Goal: Check status: Check status

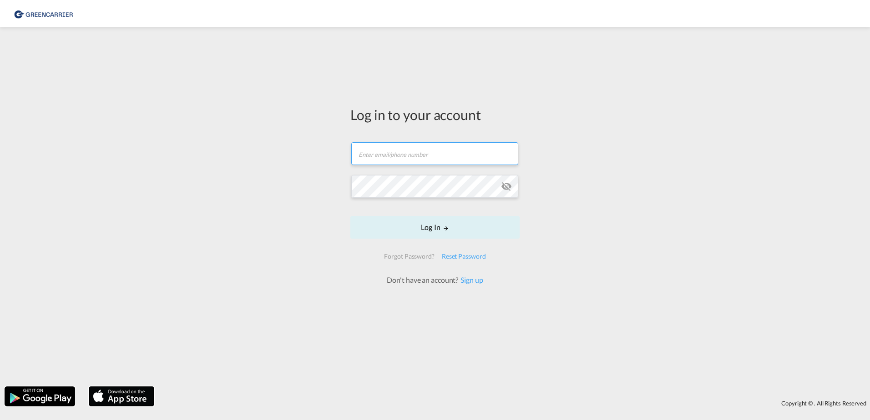
type input "[EMAIL_ADDRESS][PERSON_NAME][DOMAIN_NAME]"
click at [487, 149] on input "[EMAIL_ADDRESS][PERSON_NAME][DOMAIN_NAME]" at bounding box center [434, 153] width 167 height 23
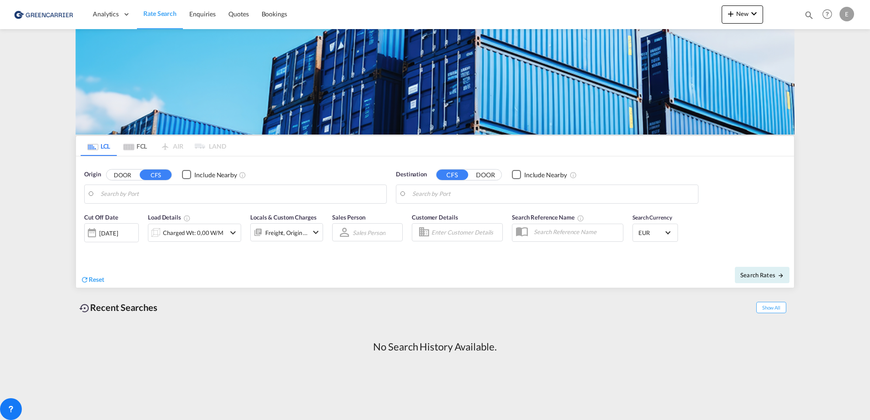
drag, startPoint x: 775, startPoint y: 113, endPoint x: 684, endPoint y: 46, distance: 113.9
click at [849, 15] on div "E" at bounding box center [847, 14] width 15 height 15
click at [835, 38] on button "My Profile" at bounding box center [836, 40] width 59 height 18
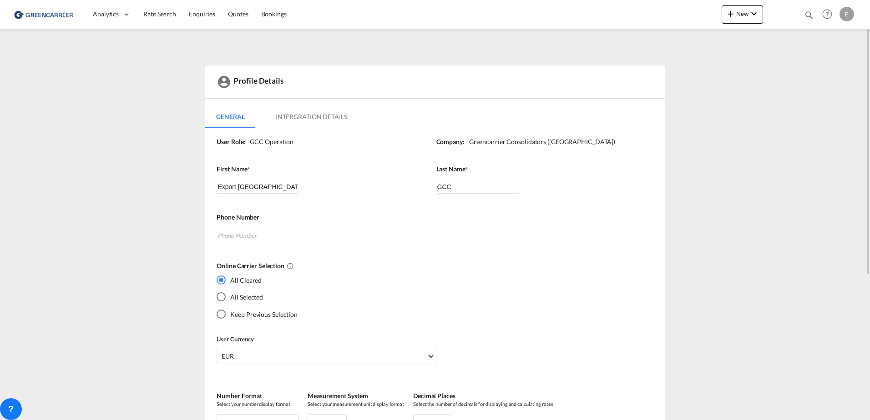
drag, startPoint x: 485, startPoint y: 233, endPoint x: 501, endPoint y: 289, distance: 59.3
drag, startPoint x: 567, startPoint y: 211, endPoint x: 631, endPoint y: 214, distance: 63.8
click at [48, 19] on img at bounding box center [44, 14] width 61 height 20
click at [50, 8] on img at bounding box center [44, 14] width 61 height 20
click at [50, 13] on img at bounding box center [44, 14] width 61 height 20
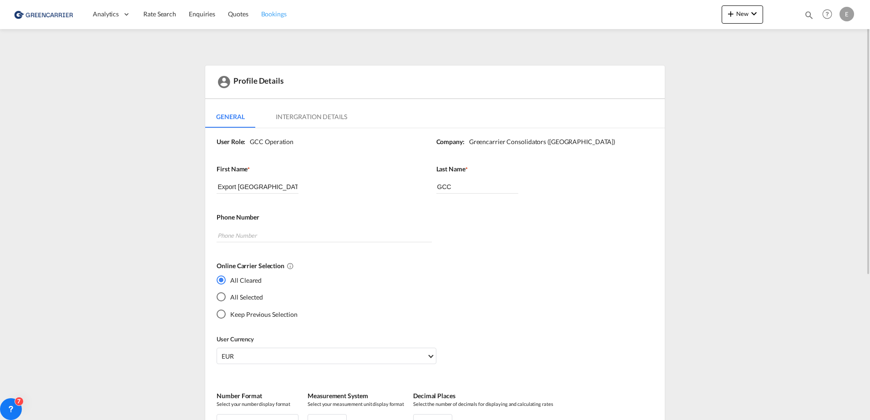
click at [279, 13] on span "Bookings" at bounding box center [273, 14] width 25 height 8
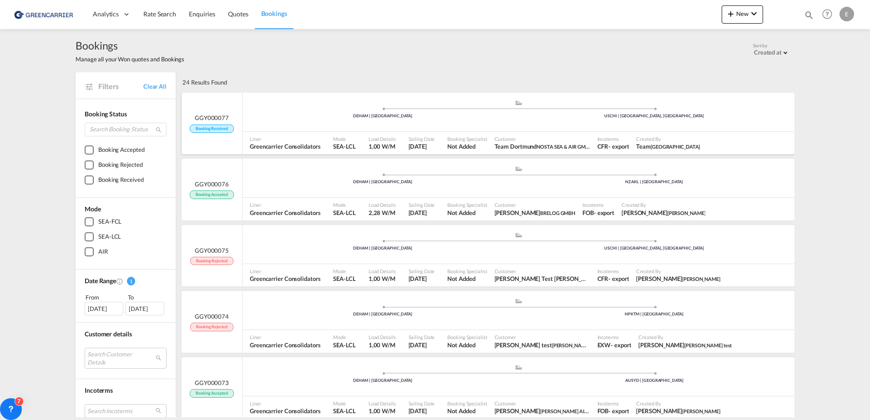
click at [435, 142] on div "Sailing Date [DATE]" at bounding box center [424, 143] width 39 height 23
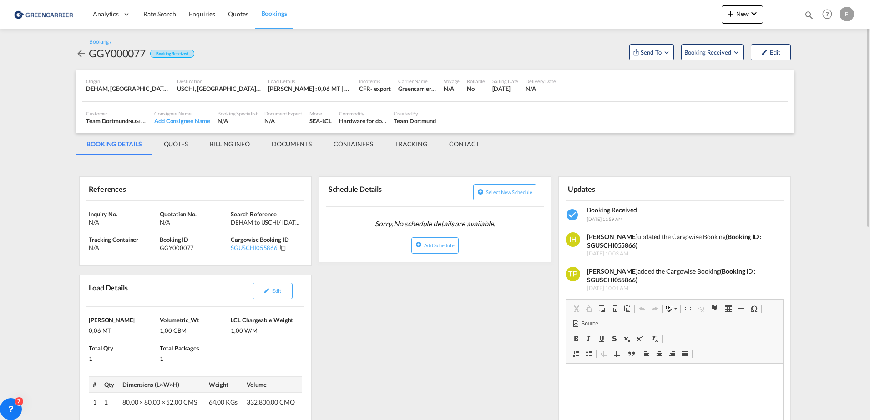
drag, startPoint x: 757, startPoint y: 238, endPoint x: 732, endPoint y: 243, distance: 25.1
click at [624, 243] on strong "(Booking ID : SGUSCHI055866)" at bounding box center [674, 241] width 175 height 17
click at [163, 140] on md-tab-item "QUOTES" at bounding box center [176, 144] width 46 height 22
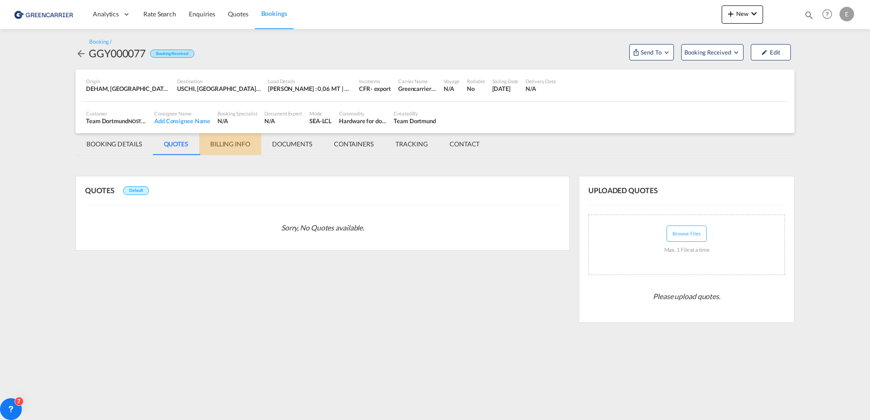
click at [218, 142] on md-tab-item "BILLING INFO" at bounding box center [230, 144] width 62 height 22
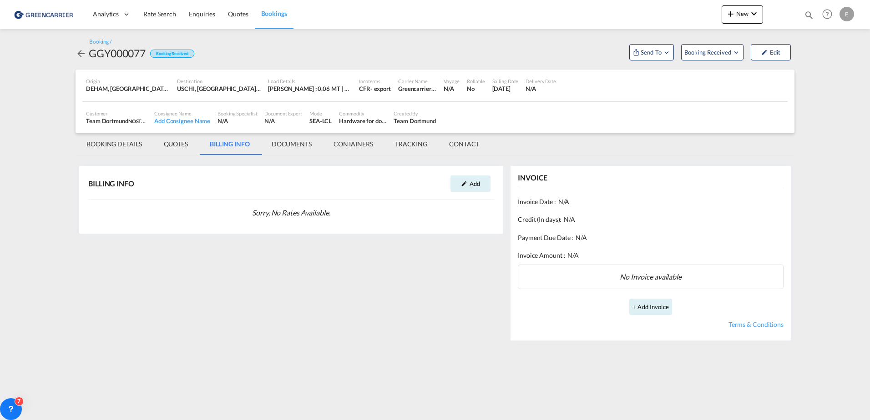
click at [461, 137] on md-tab-item "CONTACT" at bounding box center [464, 144] width 52 height 22
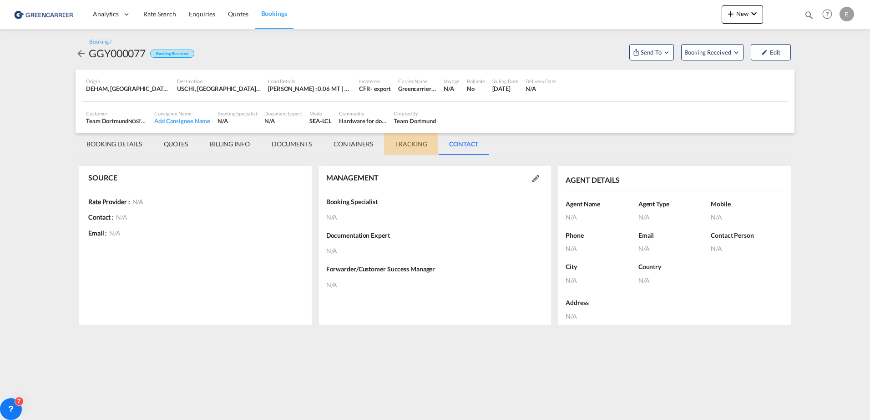
click at [415, 142] on md-tab-item "TRACKING" at bounding box center [411, 144] width 54 height 22
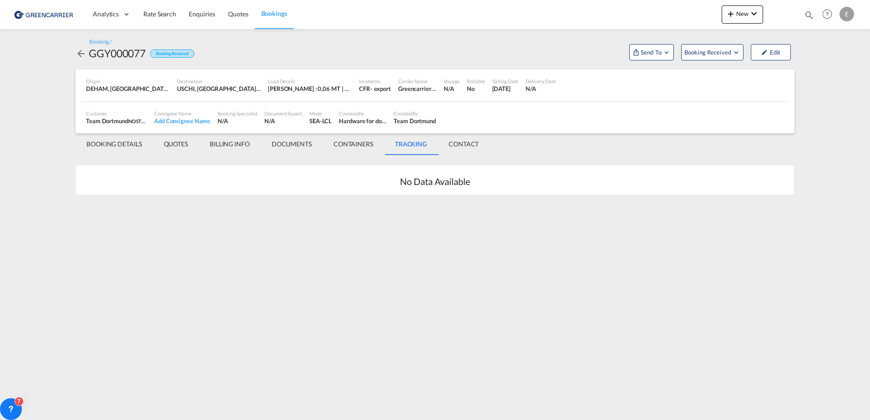
click at [364, 142] on md-tab-item "CONTAINERS" at bounding box center [353, 144] width 61 height 22
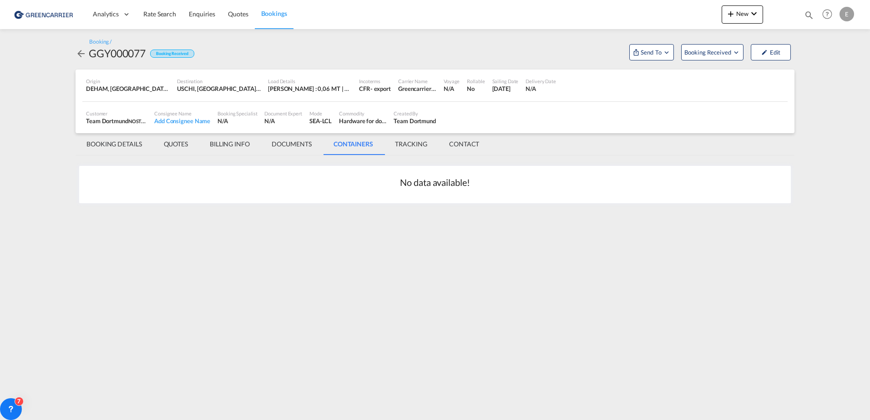
click at [301, 142] on md-tab-item "DOCUMENTS" at bounding box center [292, 144] width 62 height 22
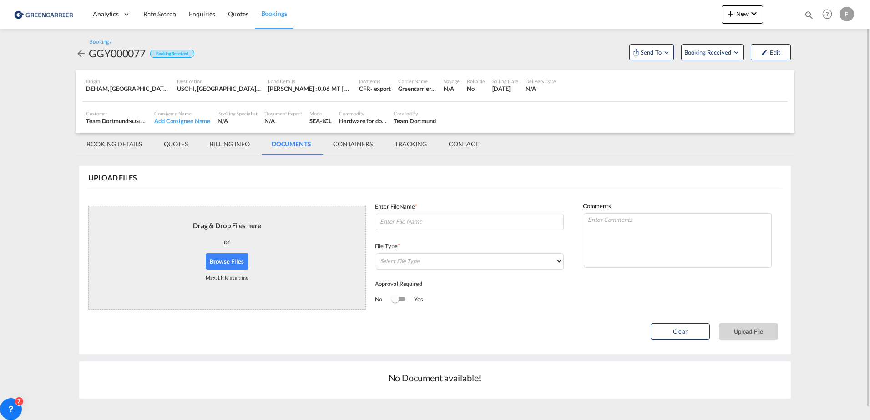
click at [230, 144] on md-tab-item "BILLING INFO" at bounding box center [230, 144] width 62 height 22
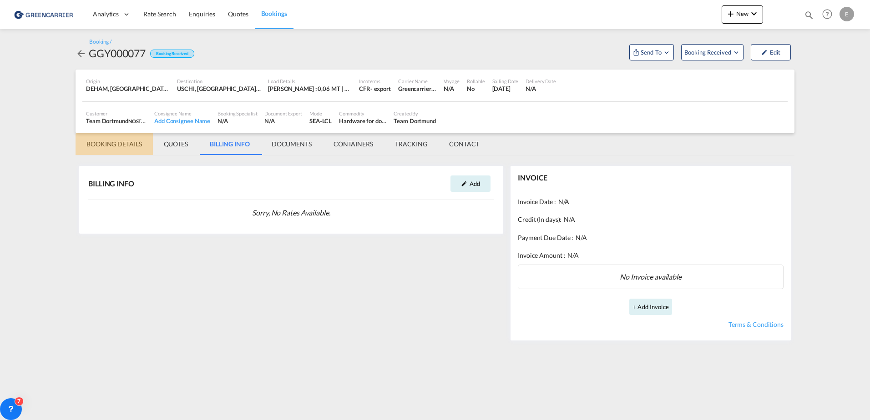
click at [112, 144] on md-tab-item "BOOKING DETAILS" at bounding box center [114, 144] width 77 height 22
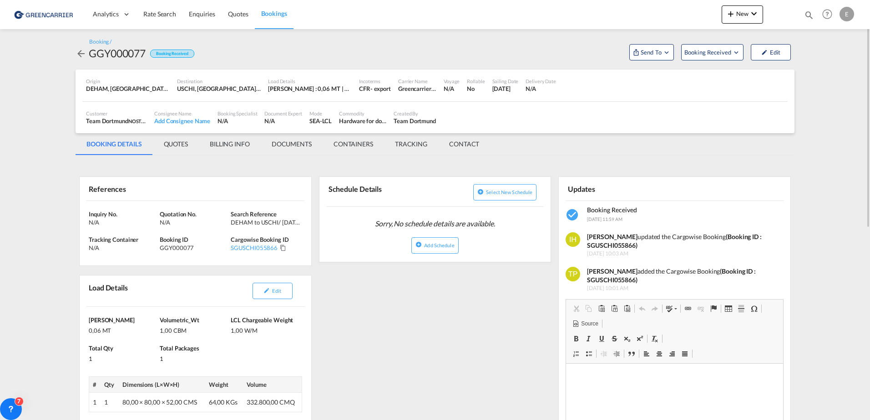
click at [625, 277] on strong "(Booking ID : SGUSCHI055866)" at bounding box center [671, 276] width 169 height 17
drag, startPoint x: 625, startPoint y: 277, endPoint x: 790, endPoint y: 336, distance: 175.5
click at [608, 245] on strong "(Booking ID : SGUSCHI055866)" at bounding box center [674, 241] width 175 height 17
click at [609, 245] on strong "(Booking ID : SGUSCHI055866)" at bounding box center [674, 241] width 175 height 17
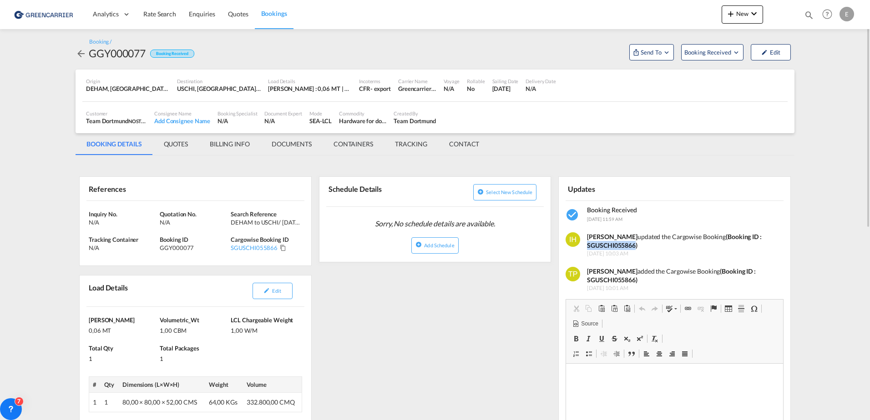
copy strong "SGUSCHI055866"
drag, startPoint x: 619, startPoint y: 148, endPoint x: 582, endPoint y: 266, distance: 124.1
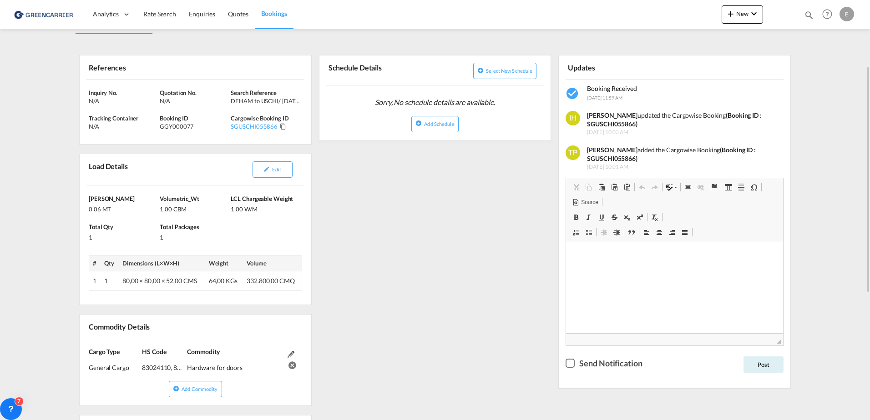
drag, startPoint x: 509, startPoint y: 313, endPoint x: 505, endPoint y: 326, distance: 13.5
drag, startPoint x: 144, startPoint y: 365, endPoint x: 188, endPoint y: 363, distance: 43.7
click at [188, 363] on div "Cargo Type General Cargo (IMCO Code : 0) HS Code 83024110, 85369095, 85444290 C…" at bounding box center [196, 360] width 232 height 43
drag, startPoint x: 188, startPoint y: 363, endPoint x: 174, endPoint y: 367, distance: 14.7
click at [174, 367] on div "83024110, 85369095, 85444290" at bounding box center [163, 365] width 43 height 16
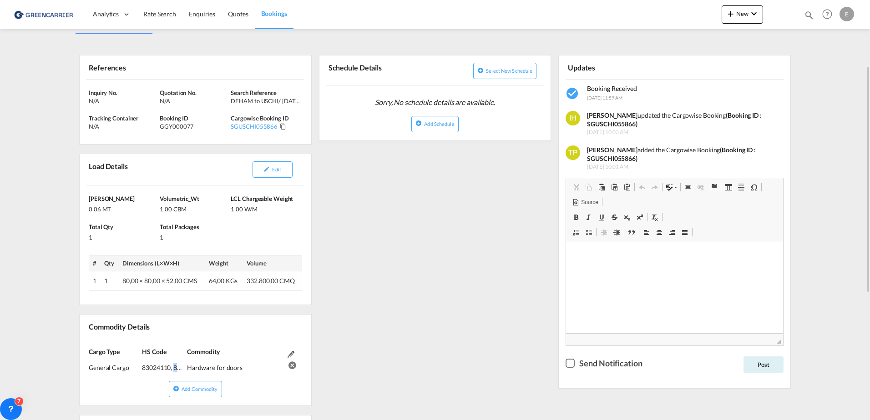
click at [174, 367] on div "83024110, 85369095, 85444290" at bounding box center [163, 365] width 43 height 16
click at [177, 370] on div "83024110, 85369095, 85444290" at bounding box center [163, 365] width 43 height 16
click at [182, 371] on div "83024110, 85369095, 85444290" at bounding box center [163, 365] width 43 height 16
click at [261, 98] on div "DEHAM to USCHI/ [DATE]" at bounding box center [265, 101] width 69 height 8
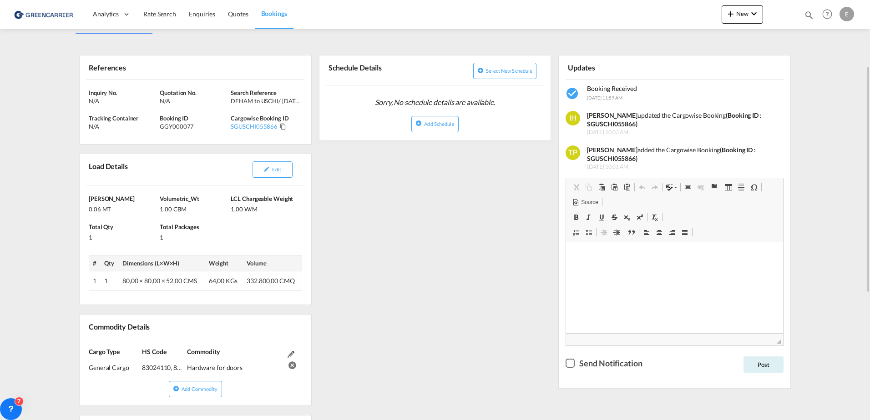
drag, startPoint x: 391, startPoint y: 239, endPoint x: 411, endPoint y: 261, distance: 29.9
click at [411, 261] on div "References Inquiry No. N/A Quotation No. N/A Search Reference DEHAM to USCHI/ […" at bounding box center [435, 336] width 719 height 594
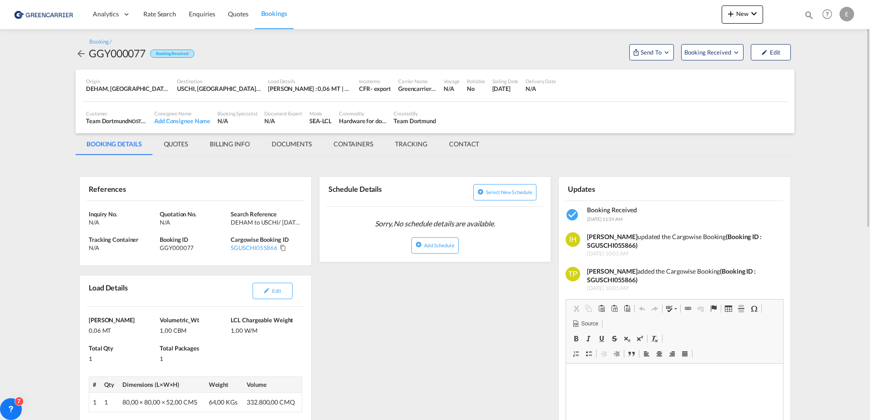
drag, startPoint x: 449, startPoint y: 365, endPoint x: 449, endPoint y: 350, distance: 15.0
click at [218, 152] on md-tab-item "BILLING INFO" at bounding box center [230, 144] width 62 height 22
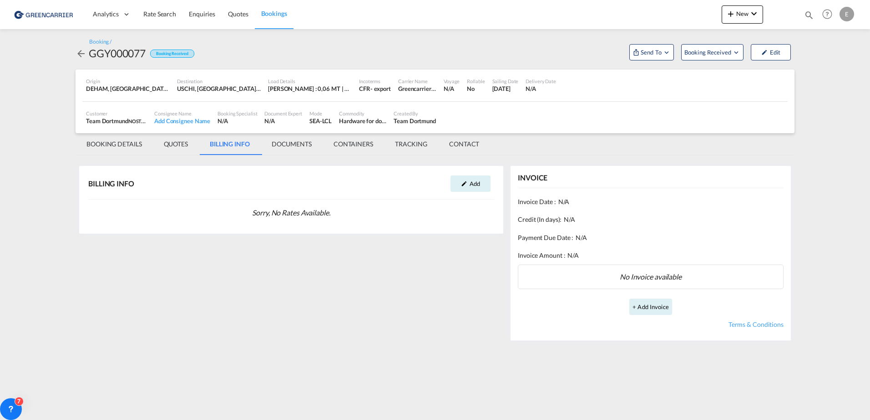
click at [294, 148] on md-tab-item "DOCUMENTS" at bounding box center [292, 144] width 62 height 22
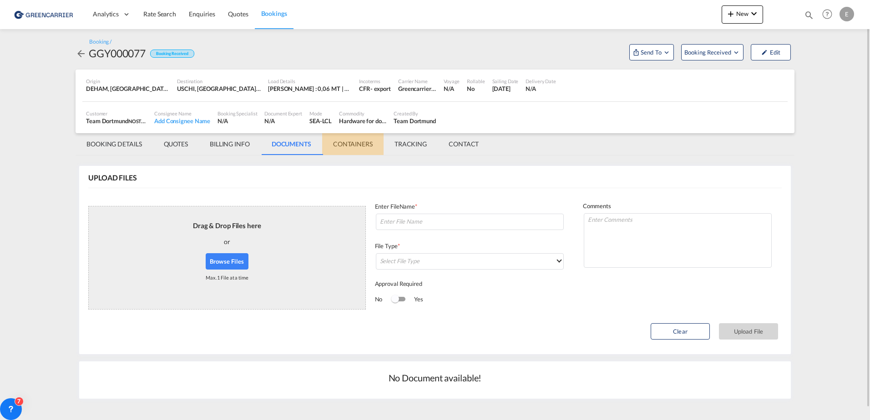
click at [339, 144] on md-tab-item "CONTAINERS" at bounding box center [352, 144] width 61 height 22
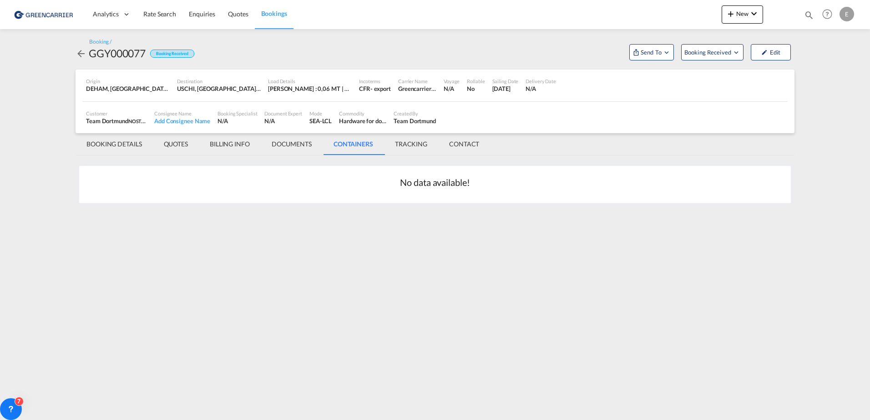
click at [415, 146] on md-tab-item "TRACKING" at bounding box center [411, 144] width 54 height 22
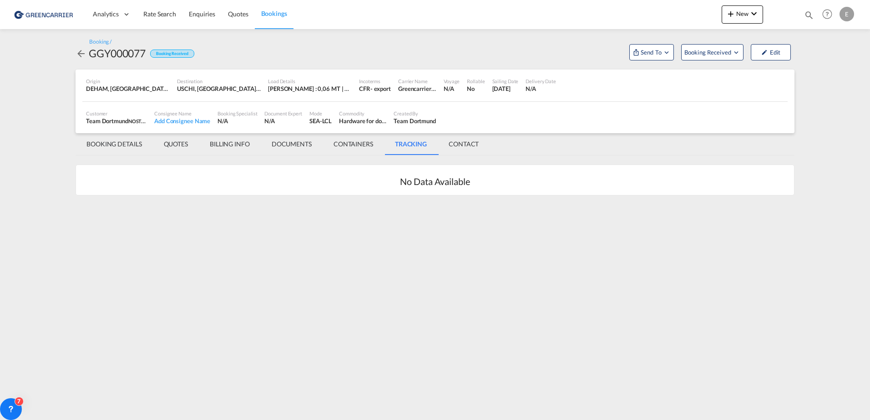
click at [190, 145] on md-tab-item "QUOTES" at bounding box center [176, 144] width 46 height 22
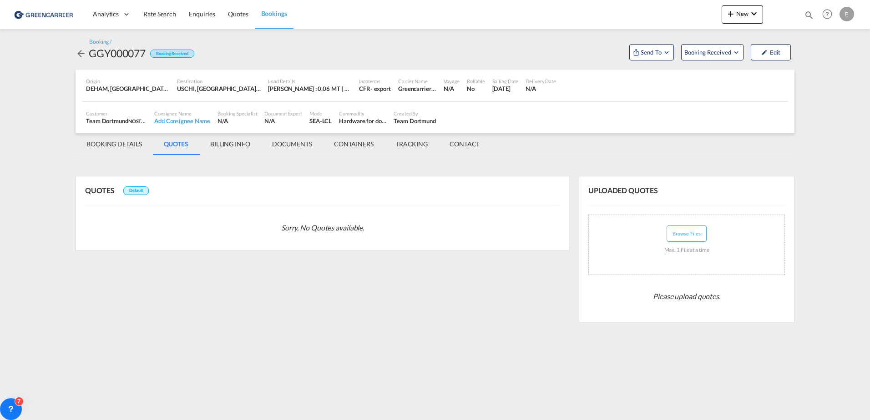
click at [222, 142] on md-tab-item "BILLING INFO" at bounding box center [230, 144] width 62 height 22
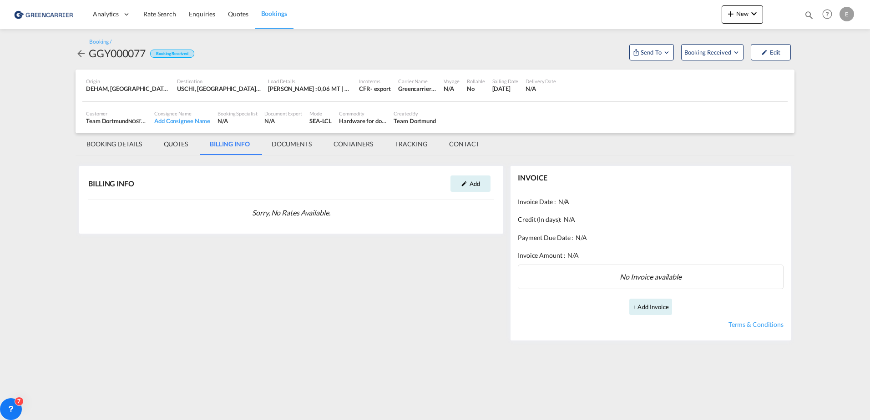
click at [96, 140] on md-tab-item "BOOKING DETAILS" at bounding box center [114, 144] width 77 height 22
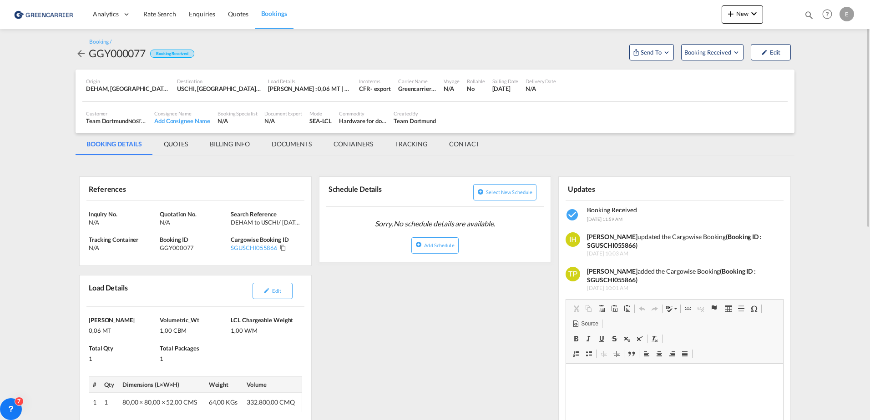
drag, startPoint x: 357, startPoint y: 336, endPoint x: 354, endPoint y: 379, distance: 42.9
drag, startPoint x: 315, startPoint y: 244, endPoint x: 314, endPoint y: 266, distance: 21.4
click at [259, 227] on div "Inquiry No. N/A Quotation No. N/A Search Reference DEHAM to USCHI/ [DATE] Track…" at bounding box center [196, 233] width 232 height 65
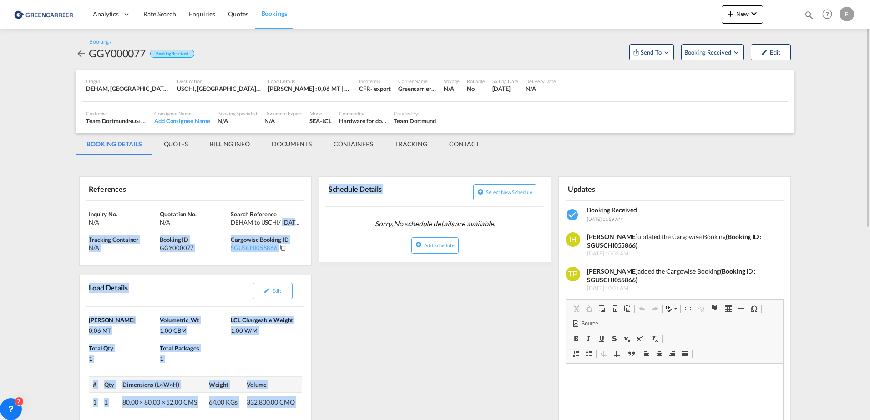
drag, startPoint x: 281, startPoint y: 222, endPoint x: 307, endPoint y: 221, distance: 26.4
click at [311, 221] on div "Inquiry No. N/A Quotation No. N/A Search Reference DEHAM to USCHI/ [DATE] Track…" at bounding box center [196, 233] width 232 height 65
drag, startPoint x: 307, startPoint y: 221, endPoint x: 284, endPoint y: 222, distance: 23.2
click at [284, 222] on div "DEHAM to USCHI/ [DATE]" at bounding box center [265, 222] width 69 height 8
click at [286, 221] on div "DEHAM to USCHI/ [DATE]" at bounding box center [265, 222] width 69 height 8
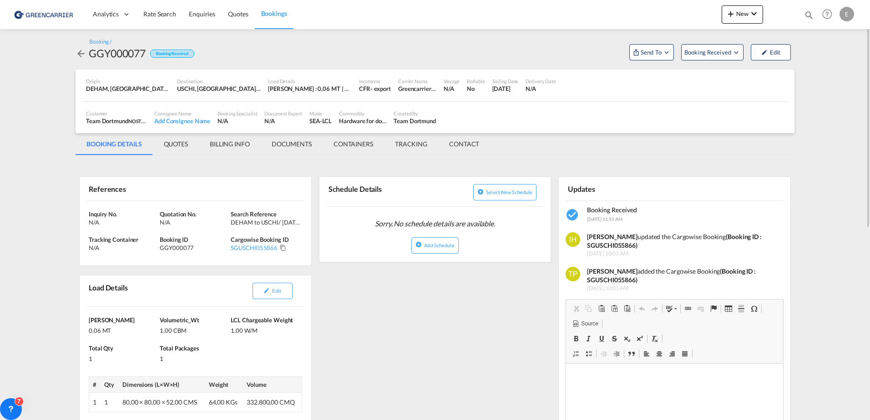
click at [281, 223] on div "DEHAM to USCHI/ [DATE]" at bounding box center [265, 222] width 69 height 8
drag, startPoint x: 437, startPoint y: 286, endPoint x: 439, endPoint y: 334, distance: 47.3
drag, startPoint x: 296, startPoint y: 287, endPoint x: 314, endPoint y: 347, distance: 62.3
drag, startPoint x: 333, startPoint y: 325, endPoint x: 336, endPoint y: 338, distance: 13.0
drag, startPoint x: 285, startPoint y: 222, endPoint x: 305, endPoint y: 224, distance: 20.6
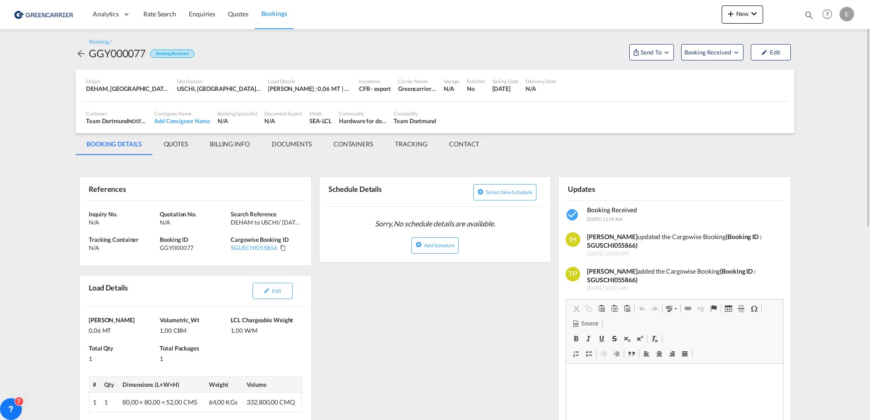
click at [305, 224] on div "Inquiry No. N/A Quotation No. N/A Search Reference DEHAM to USCHI/ [DATE] Track…" at bounding box center [196, 233] width 232 height 65
drag, startPoint x: 305, startPoint y: 224, endPoint x: 282, endPoint y: 225, distance: 23.7
click at [282, 225] on div "DEHAM to USCHI/ [DATE]" at bounding box center [265, 222] width 69 height 8
drag, startPoint x: 276, startPoint y: 220, endPoint x: 310, endPoint y: 217, distance: 34.3
click at [310, 217] on div "Inquiry No. N/A Quotation No. N/A Search Reference DEHAM to USCHI/ [DATE] Track…" at bounding box center [196, 233] width 232 height 65
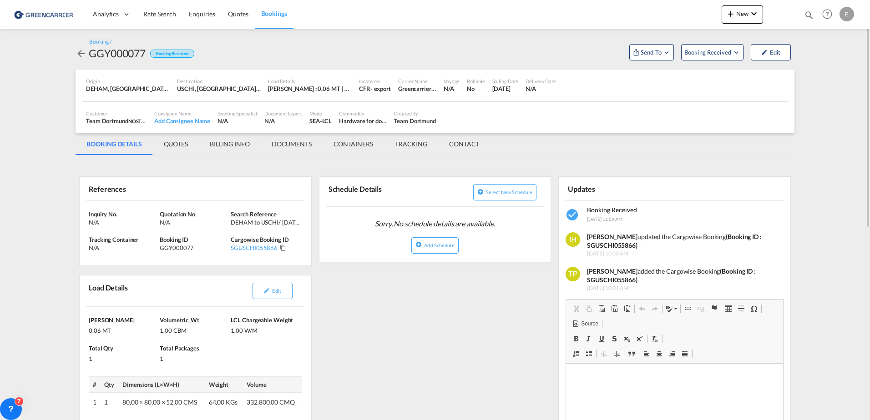
drag, startPoint x: 310, startPoint y: 217, endPoint x: 285, endPoint y: 218, distance: 25.1
click at [285, 218] on div "DEHAM to USCHI/ [DATE]" at bounding box center [265, 222] width 69 height 8
drag, startPoint x: 285, startPoint y: 229, endPoint x: 302, endPoint y: 220, distance: 19.4
click at [302, 220] on div "Inquiry No. N/A Quotation No. N/A Search Reference DEHAM to USCHI/ [DATE] Track…" at bounding box center [196, 233] width 232 height 65
drag, startPoint x: 302, startPoint y: 220, endPoint x: 286, endPoint y: 225, distance: 16.7
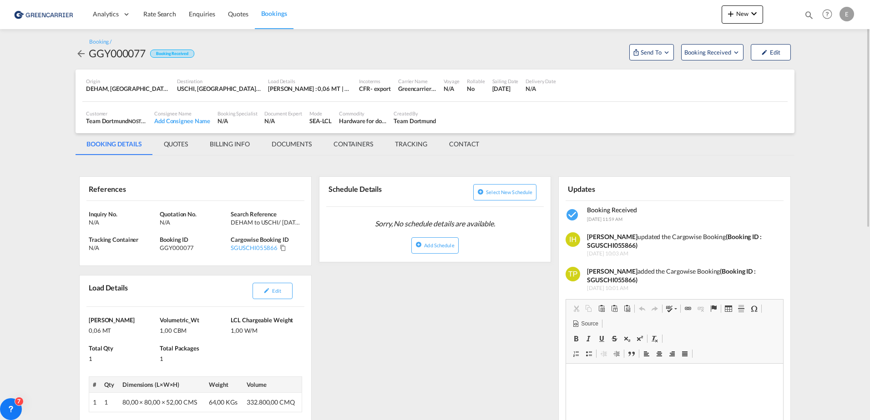
click at [286, 225] on div "DEHAM to USCHI/ [DATE]" at bounding box center [265, 222] width 69 height 8
click at [299, 227] on div "Inquiry No. N/A Quotation No. N/A Search Reference DEHAM to USCHI/ [DATE] Track…" at bounding box center [196, 233] width 232 height 65
drag, startPoint x: 299, startPoint y: 227, endPoint x: 287, endPoint y: 223, distance: 12.3
click at [287, 223] on div "DEHAM to USCHI/ [DATE]" at bounding box center [265, 222] width 69 height 8
drag, startPoint x: 405, startPoint y: 286, endPoint x: 403, endPoint y: 327, distance: 41.0
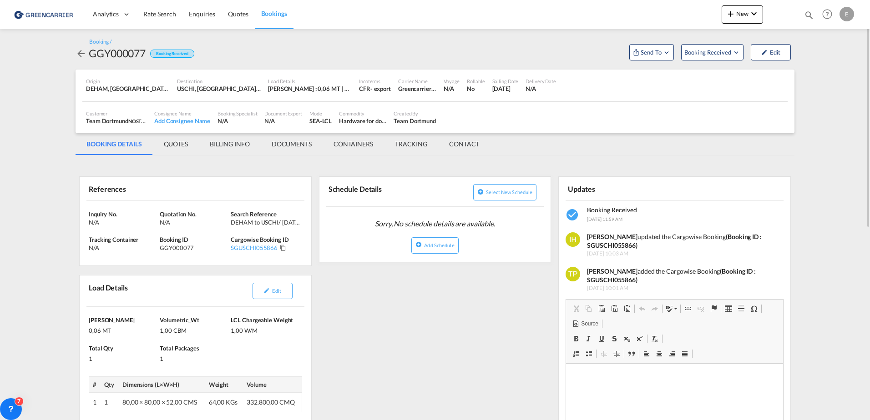
drag, startPoint x: 384, startPoint y: 355, endPoint x: 372, endPoint y: 400, distance: 46.9
drag, startPoint x: 383, startPoint y: 327, endPoint x: 387, endPoint y: 385, distance: 57.5
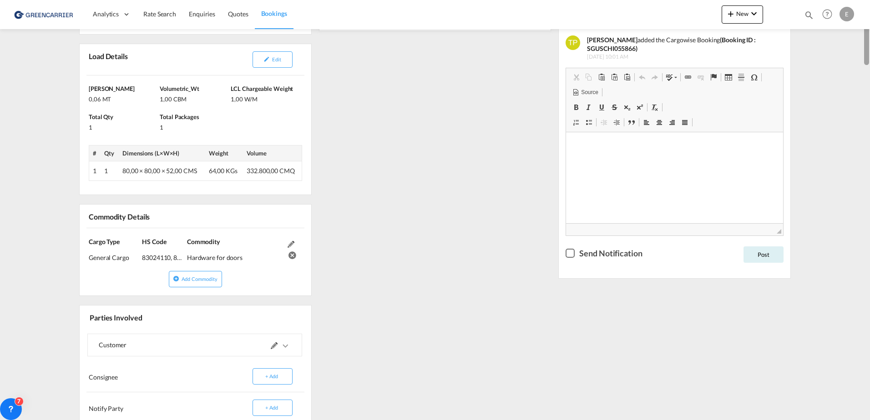
scroll to position [356, 0]
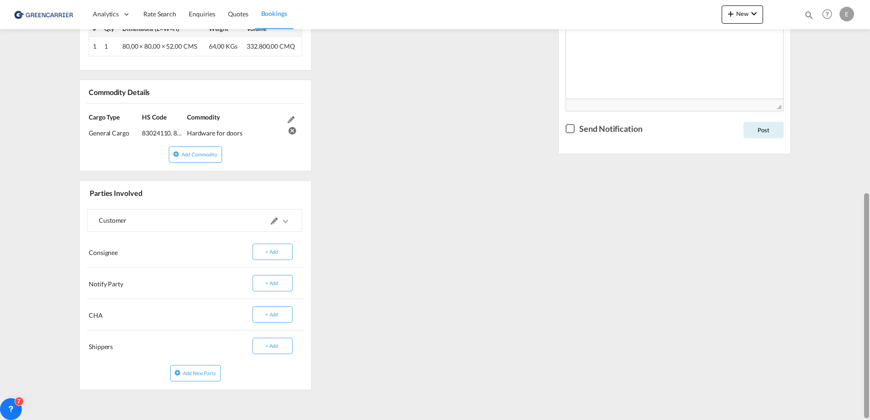
drag, startPoint x: 868, startPoint y: 88, endPoint x: 845, endPoint y: 292, distance: 204.8
click at [845, 292] on md-content "Analytics Dashboard Rate Search Enquiries Quotes Bookings New Quote Bookings" at bounding box center [435, 210] width 870 height 420
drag, startPoint x: 867, startPoint y: 266, endPoint x: 867, endPoint y: 258, distance: 8.7
click at [867, 258] on md-content "Analytics Dashboard Rate Search Enquiries Quotes Bookings New Quote Bookings" at bounding box center [435, 210] width 870 height 420
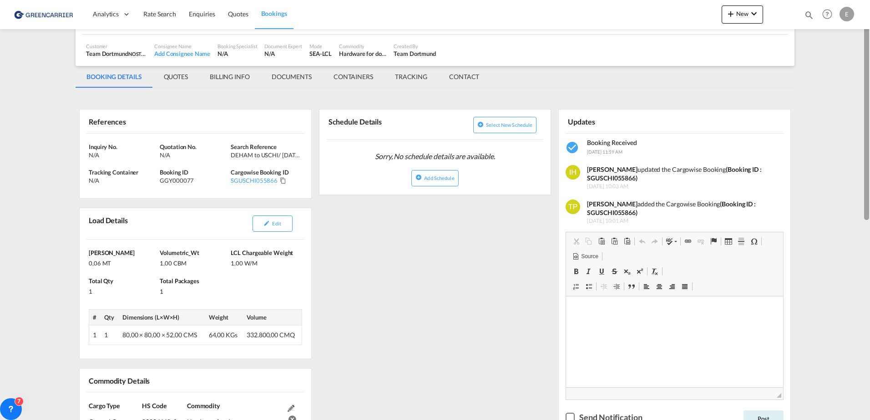
scroll to position [31, 0]
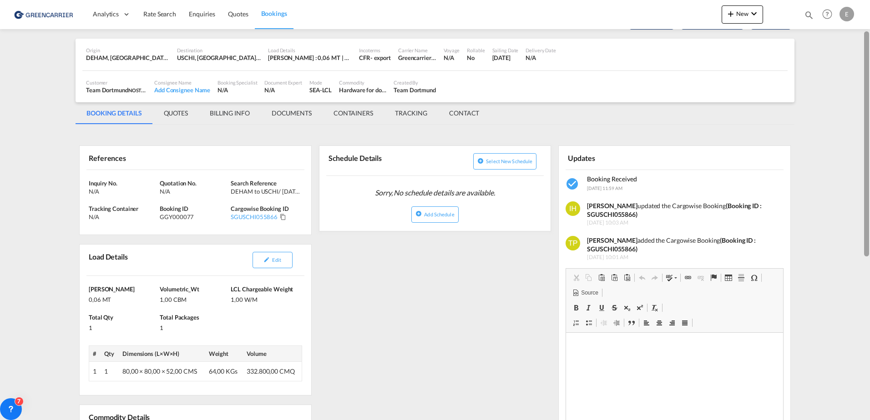
drag, startPoint x: 867, startPoint y: 258, endPoint x: 860, endPoint y: 83, distance: 174.9
click at [860, 83] on md-content "Analytics Dashboard Rate Search Enquiries Quotes Bookings New Quote Bookings" at bounding box center [435, 210] width 870 height 420
click at [175, 113] on md-tab-item "QUOTES" at bounding box center [176, 113] width 46 height 22
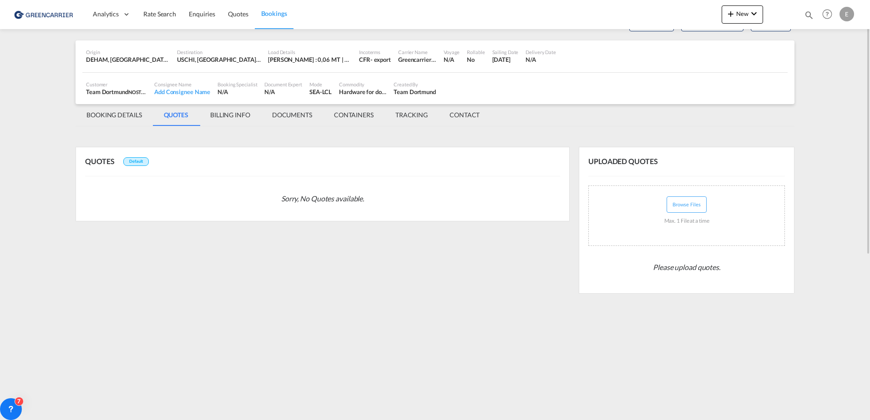
scroll to position [0, 0]
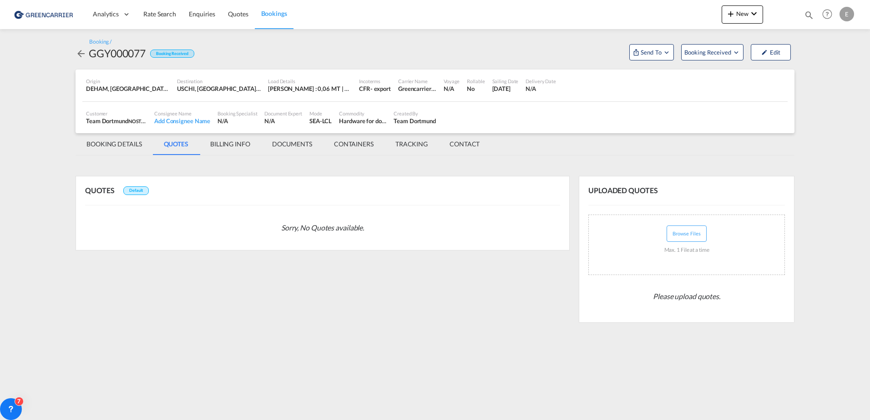
click at [99, 118] on div "Team Dortmund NOSTA SEA & AIR GMBH , +-1 more" at bounding box center [116, 121] width 61 height 8
click at [119, 146] on md-tab-item "BOOKING DETAILS" at bounding box center [114, 144] width 77 height 22
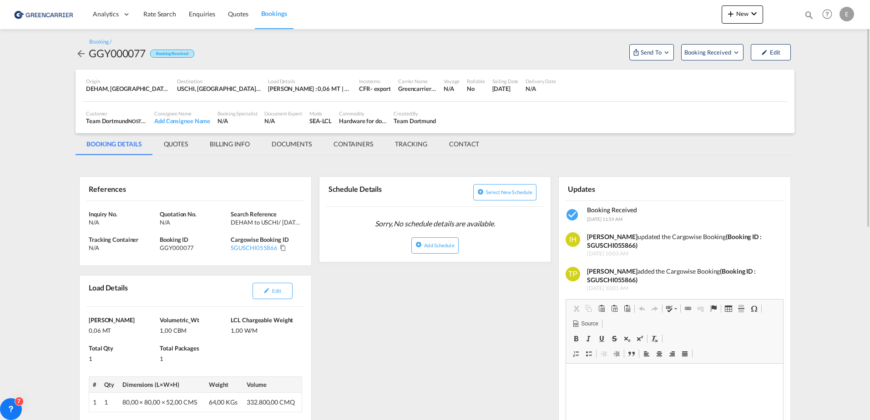
click at [279, 145] on md-tab-item "DOCUMENTS" at bounding box center [292, 144] width 62 height 22
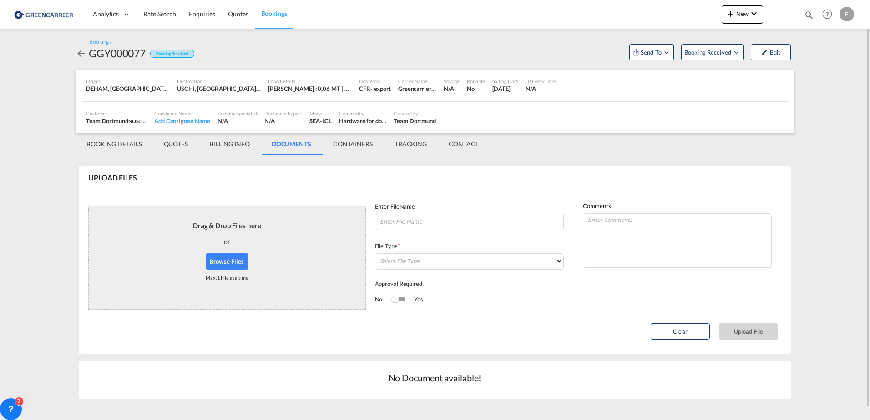
click at [333, 139] on md-tab-item "CONTAINERS" at bounding box center [352, 144] width 61 height 22
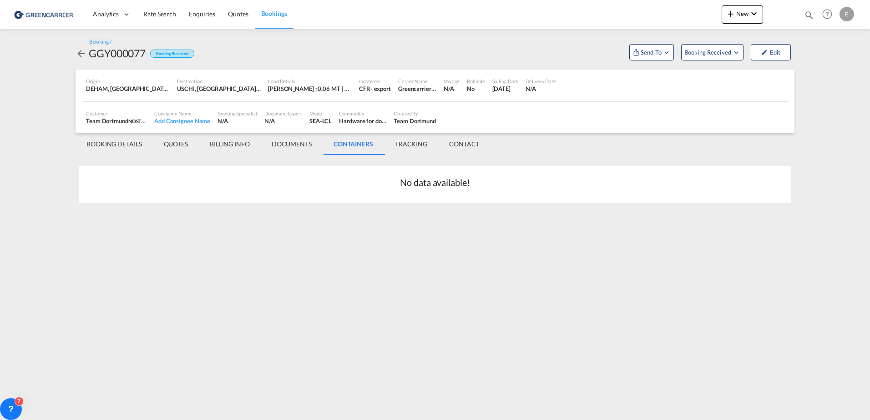
drag, startPoint x: 333, startPoint y: 139, endPoint x: 401, endPoint y: 141, distance: 68.3
click at [401, 141] on md-tab-item "TRACKING" at bounding box center [411, 144] width 54 height 22
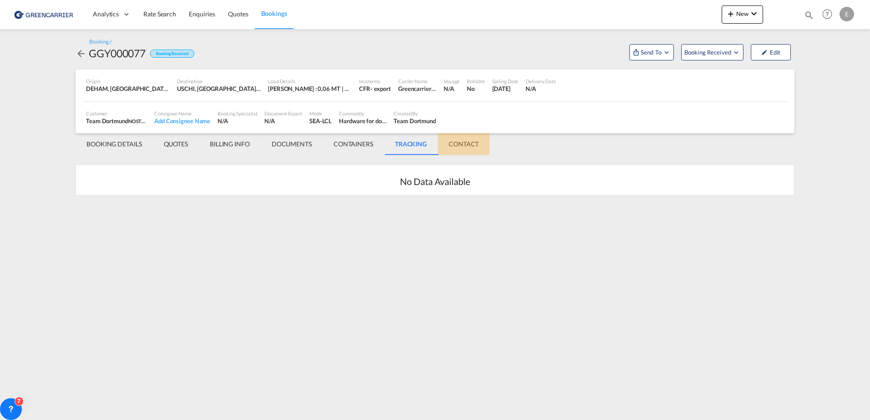
click at [455, 142] on md-tab-item "CONTACT" at bounding box center [464, 144] width 52 height 22
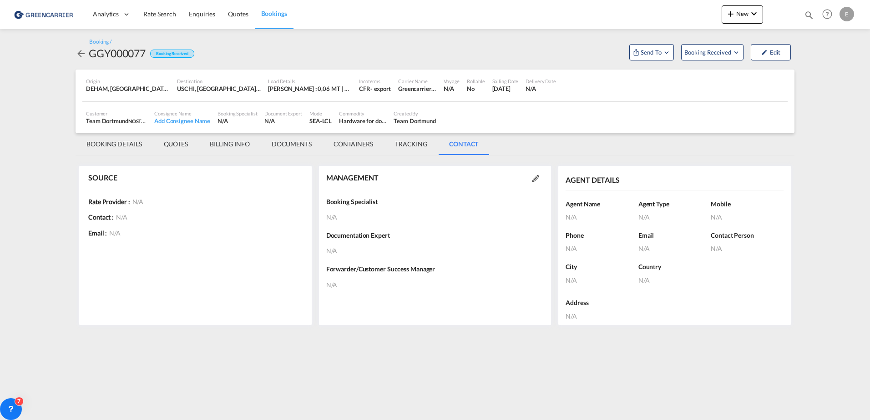
click at [115, 146] on md-tab-item "BOOKING DETAILS" at bounding box center [114, 144] width 77 height 22
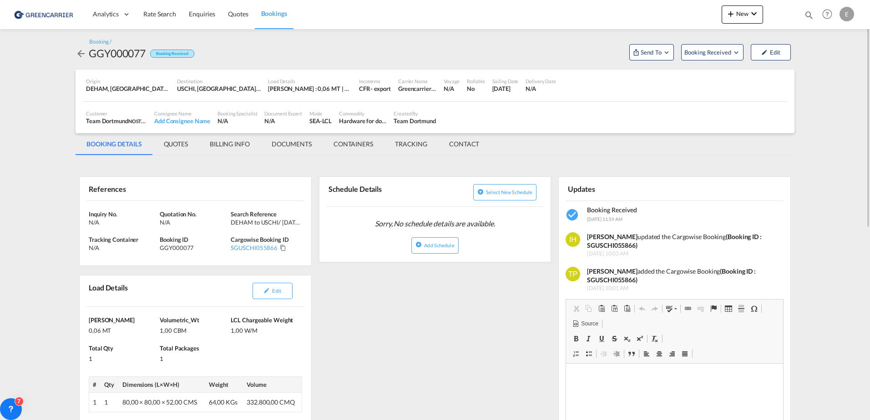
drag, startPoint x: 213, startPoint y: 314, endPoint x: 220, endPoint y: 335, distance: 22.6
drag, startPoint x: 323, startPoint y: 358, endPoint x: 322, endPoint y: 370, distance: 12.3
drag, startPoint x: 453, startPoint y: 314, endPoint x: 453, endPoint y: 364, distance: 49.1
click at [863, 104] on md-content "Analytics Dashboard Rate Search Enquiries Quotes Bookings New Quote Bookings" at bounding box center [435, 210] width 870 height 420
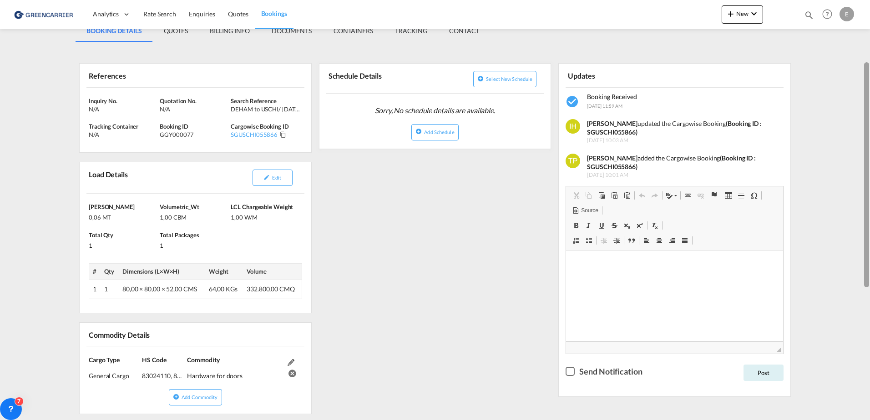
drag, startPoint x: 867, startPoint y: 103, endPoint x: 867, endPoint y: 164, distance: 61.0
click at [867, 164] on div at bounding box center [866, 174] width 5 height 225
drag, startPoint x: 396, startPoint y: 308, endPoint x: 391, endPoint y: 323, distance: 15.7
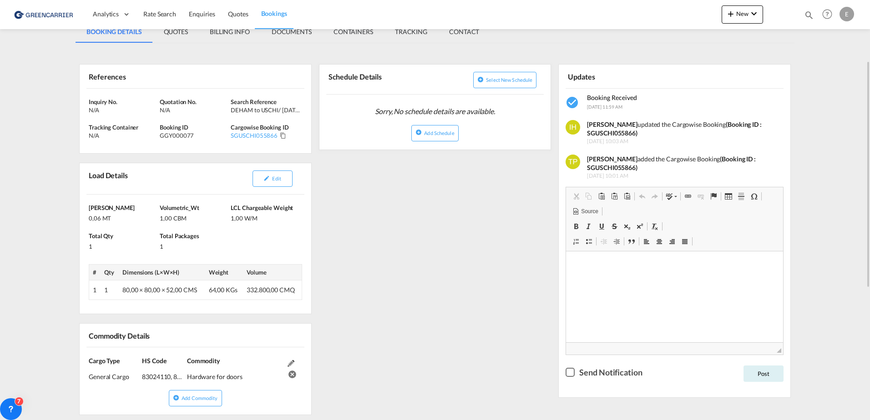
drag, startPoint x: 465, startPoint y: 242, endPoint x: 464, endPoint y: 227, distance: 14.6
drag, startPoint x: 868, startPoint y: 151, endPoint x: 865, endPoint y: 113, distance: 38.3
click at [868, 113] on div at bounding box center [869, 210] width 2 height 417
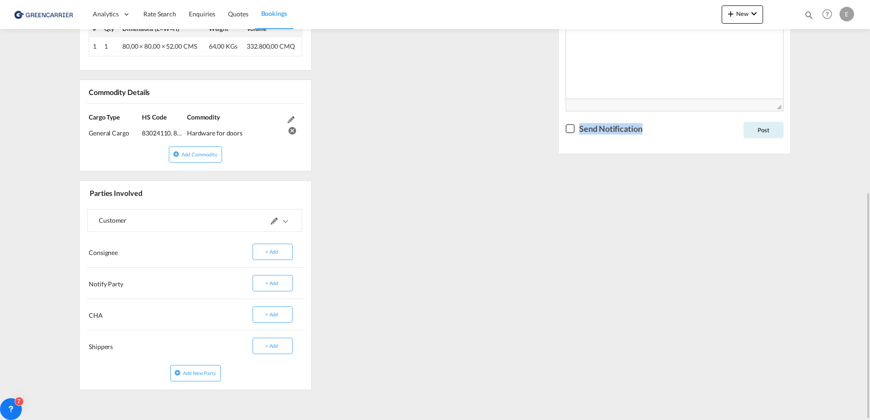
drag, startPoint x: 865, startPoint y: 108, endPoint x: 866, endPoint y: 101, distance: 7.4
click at [866, 101] on md-content "Analytics Dashboard Rate Search Enquiries Quotes Bookings New Quote Bookings" at bounding box center [435, 210] width 870 height 420
click at [690, 249] on div "Updates Booking Received [DATE] 11:59 AM [PERSON_NAME] updated the Cargowise Bo…" at bounding box center [675, 101] width 240 height 587
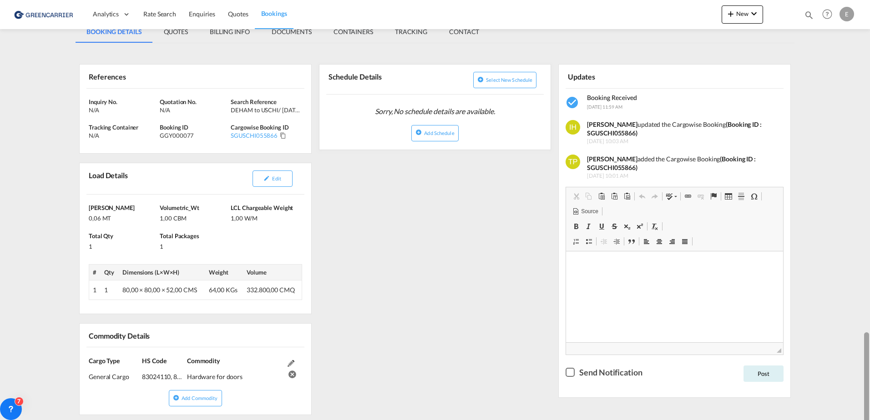
scroll to position [0, 0]
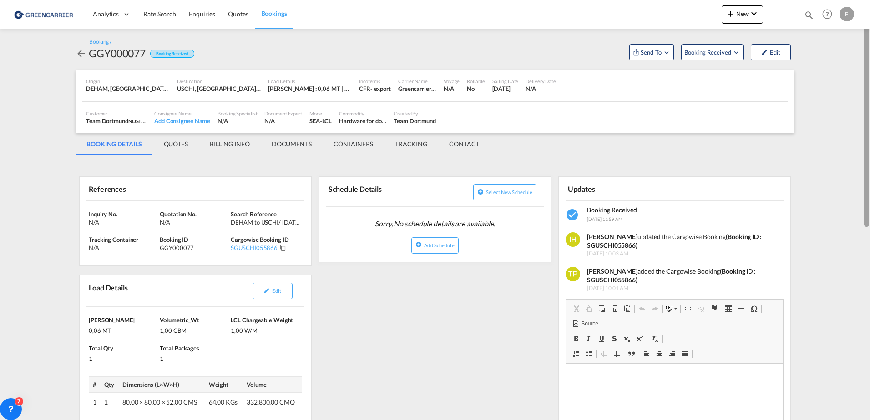
drag, startPoint x: 869, startPoint y: 273, endPoint x: 848, endPoint y: 65, distance: 209.0
click at [848, 65] on md-content "Analytics Dashboard Rate Search Enquiries Quotes Bookings New Quote Bookings" at bounding box center [435, 210] width 870 height 420
drag, startPoint x: 348, startPoint y: 327, endPoint x: 353, endPoint y: 349, distance: 22.8
